Goal: Transaction & Acquisition: Purchase product/service

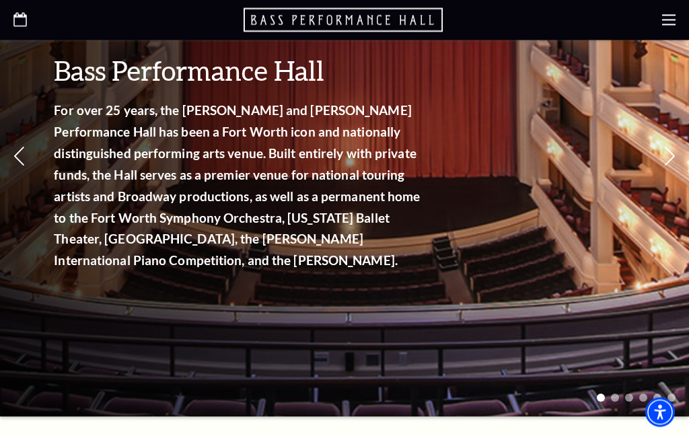
scroll to position [231, 0]
click at [666, 20] on use at bounding box center [668, 20] width 13 height 11
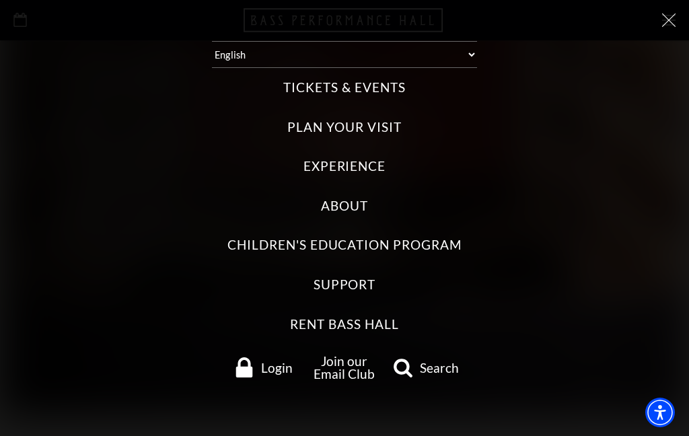
click at [665, 22] on icon at bounding box center [668, 19] width 13 height 13
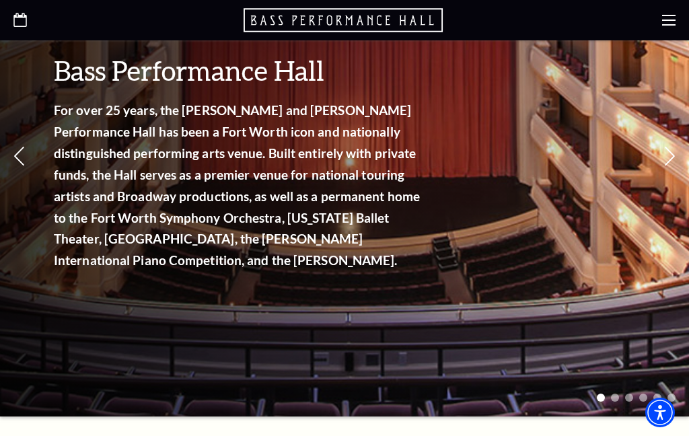
click at [668, 26] on use at bounding box center [668, 20] width 13 height 11
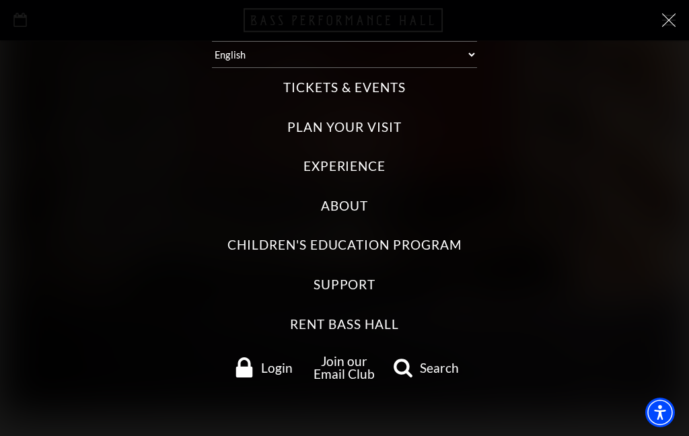
click at [385, 81] on label "Tickets & Events" at bounding box center [344, 88] width 122 height 18
click at [0, 0] on Events "Tickets & Events" at bounding box center [0, 0] width 0 height 0
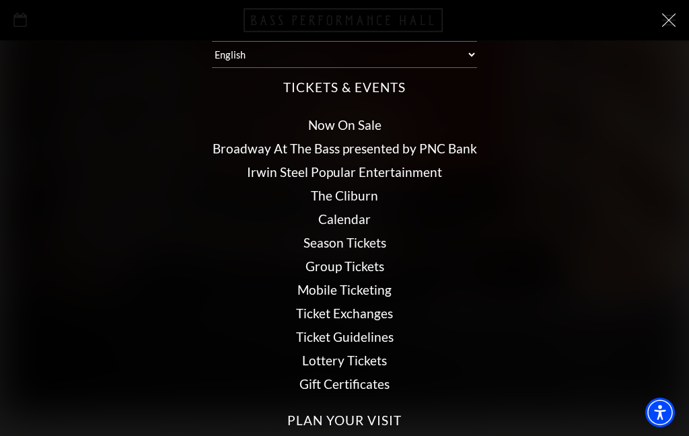
click at [365, 118] on link "Now On Sale" at bounding box center [344, 124] width 73 height 15
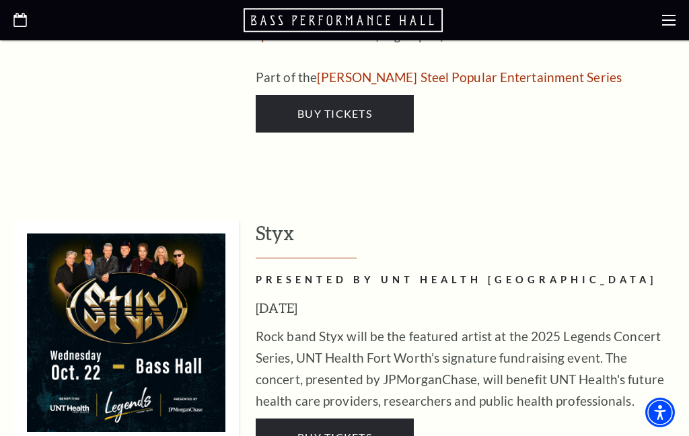
scroll to position [2547, 0]
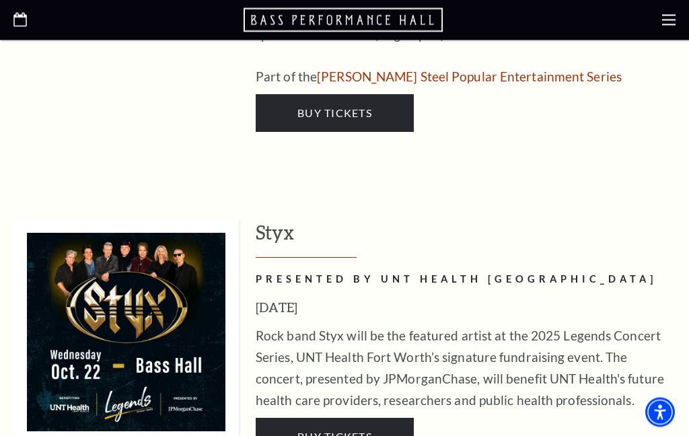
click at [376, 418] on link "Buy Tickets" at bounding box center [335, 437] width 158 height 38
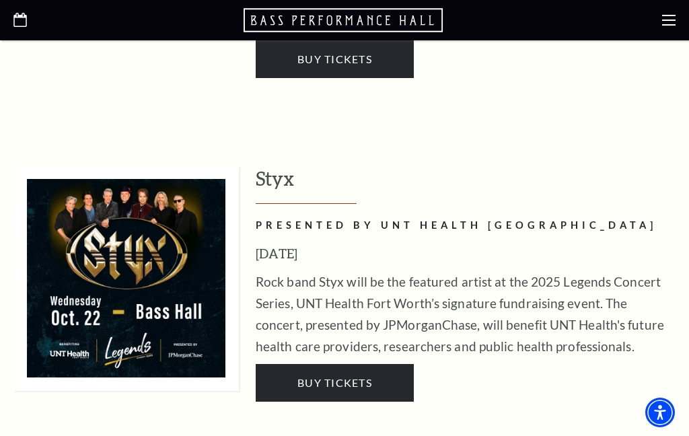
click at [508, 217] on h2 "PRESENTED BY UNT HEALTH FORT WORTH" at bounding box center [466, 225] width 420 height 17
